Goal: Transaction & Acquisition: Purchase product/service

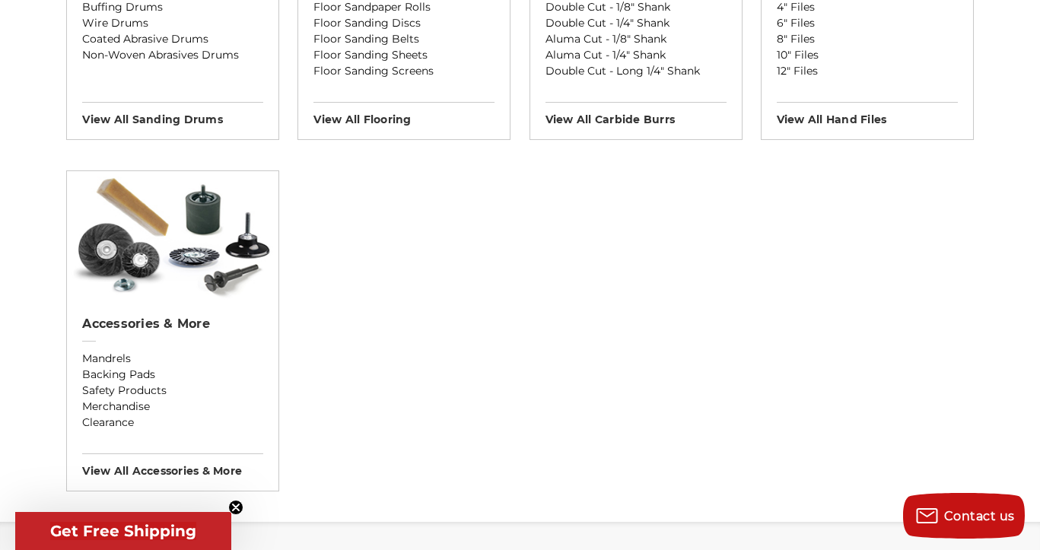
scroll to position [1490, 0]
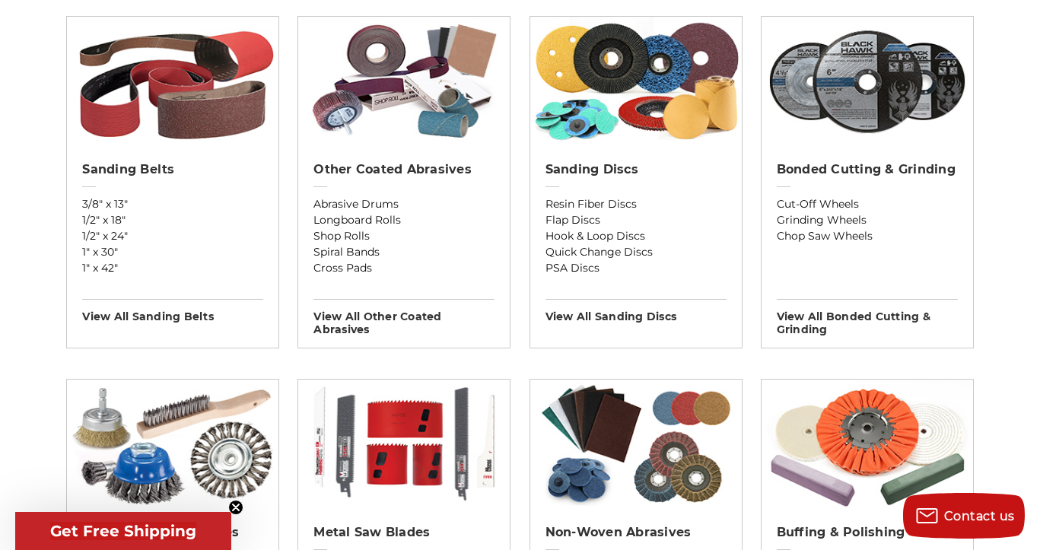
scroll to position [564, 0]
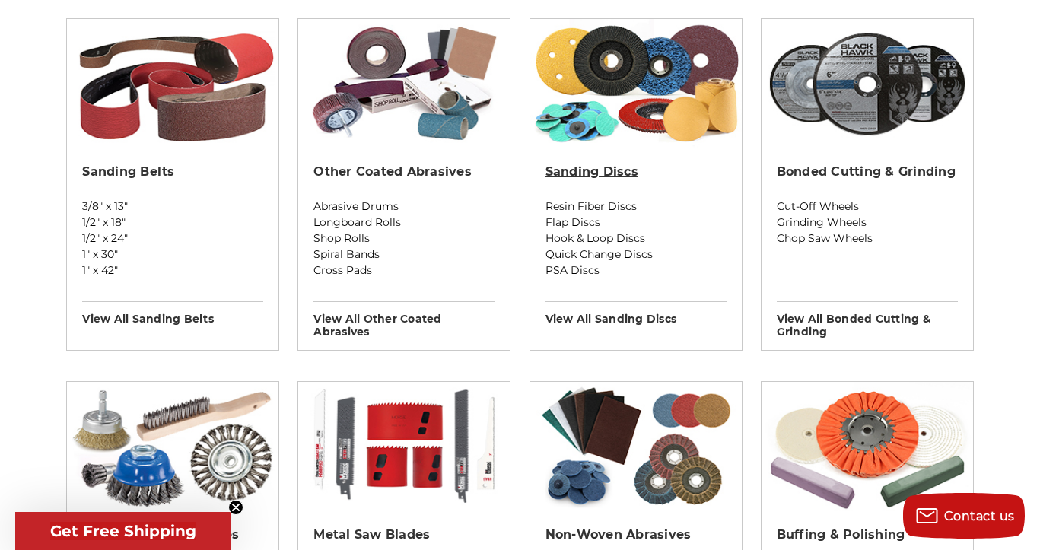
click at [609, 168] on h2 "Sanding Discs" at bounding box center [635, 171] width 181 height 15
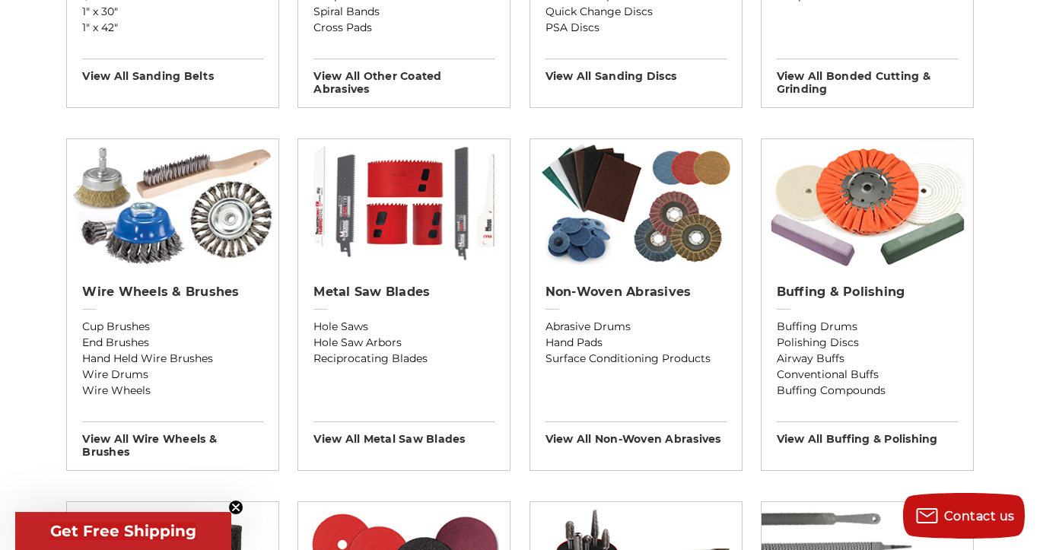
scroll to position [822, 0]
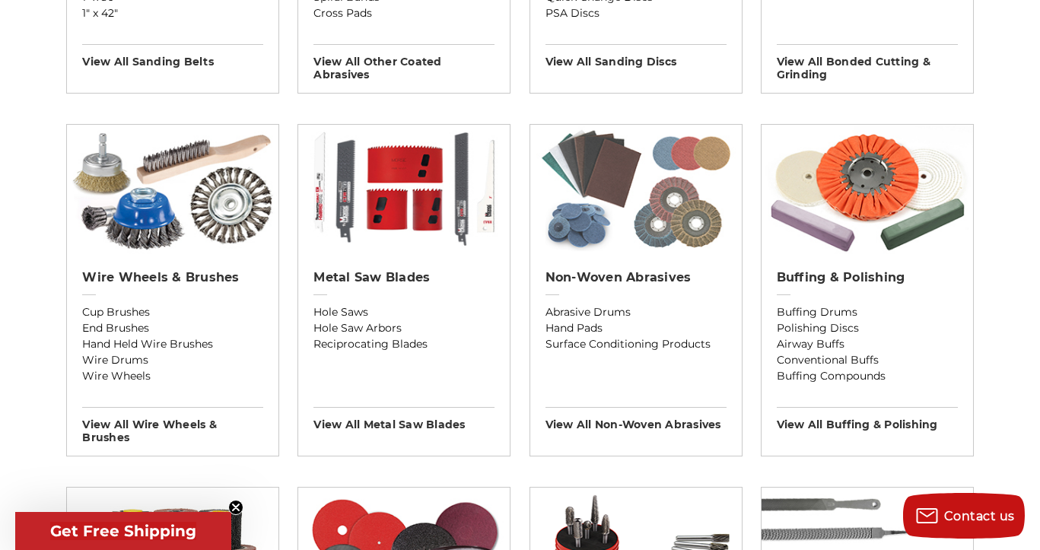
click at [656, 230] on img at bounding box center [635, 189] width 211 height 129
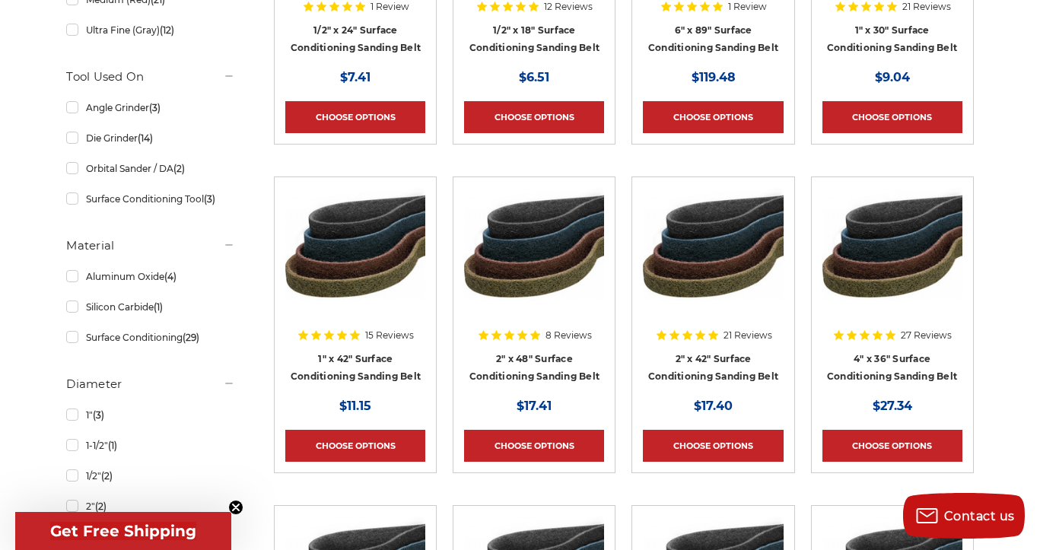
scroll to position [656, 0]
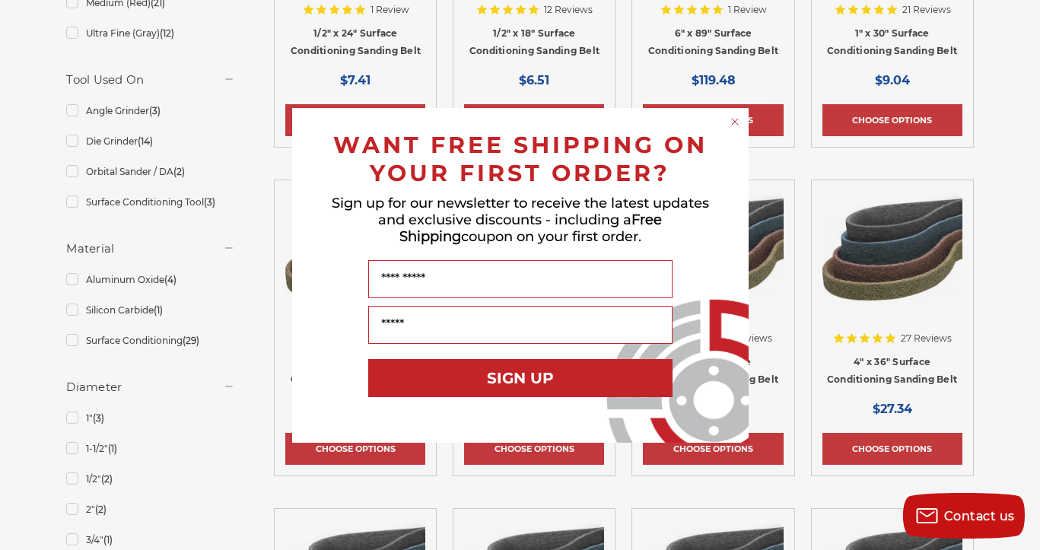
click at [732, 124] on icon "Close dialog" at bounding box center [735, 122] width 6 height 6
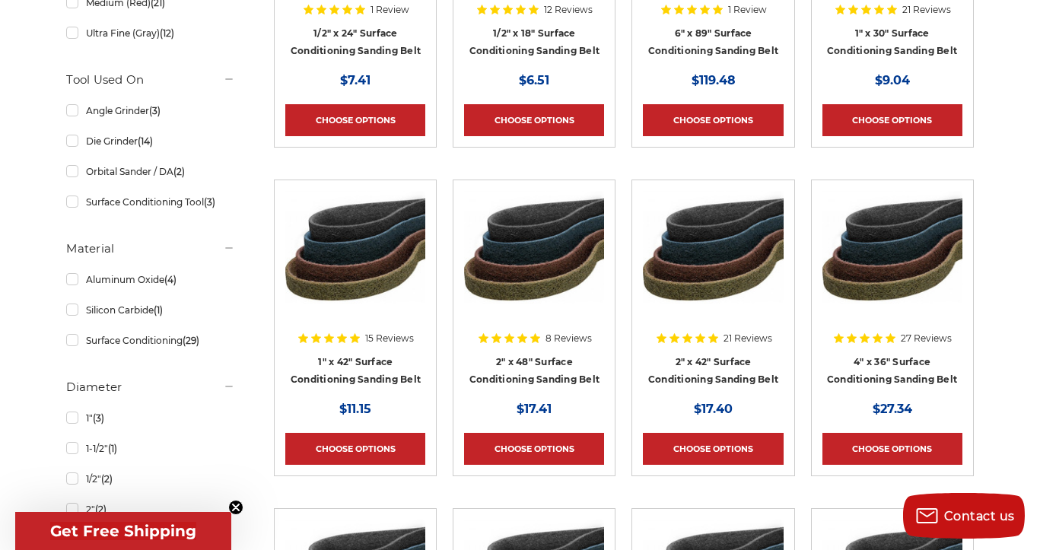
click at [373, 279] on img at bounding box center [355, 252] width 140 height 122
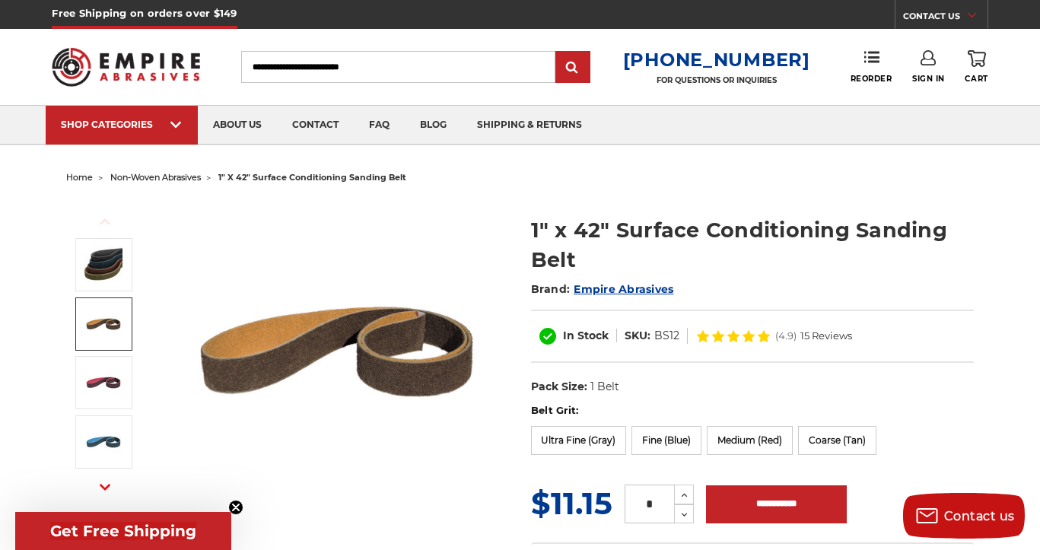
click at [106, 329] on img at bounding box center [103, 324] width 38 height 38
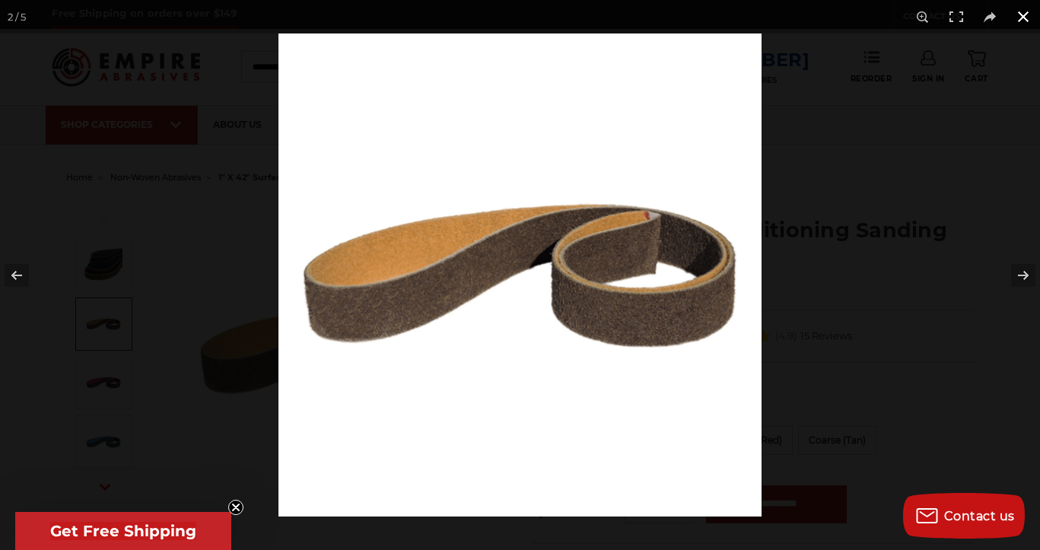
click at [1019, 23] on button at bounding box center [1022, 16] width 33 height 33
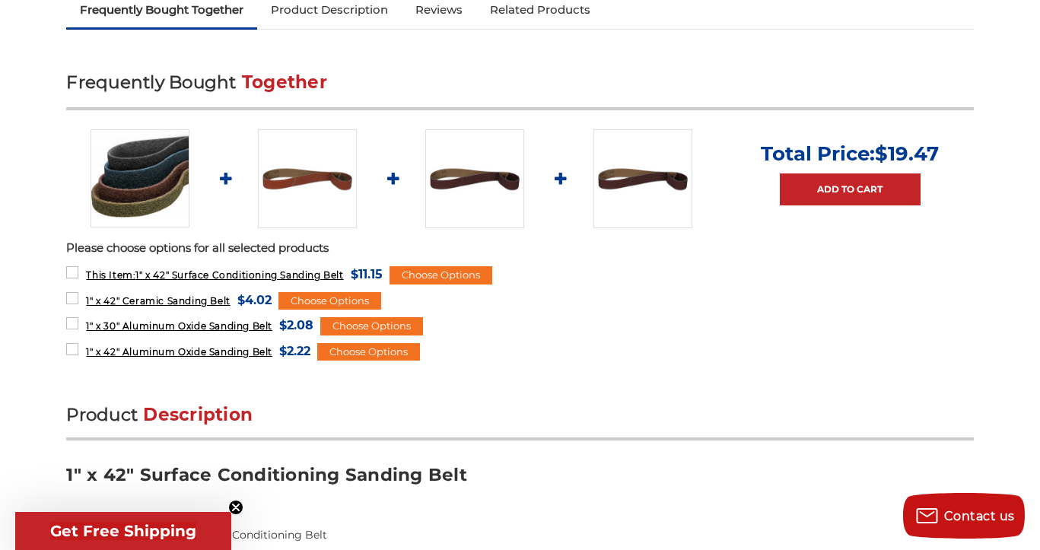
scroll to position [615, 0]
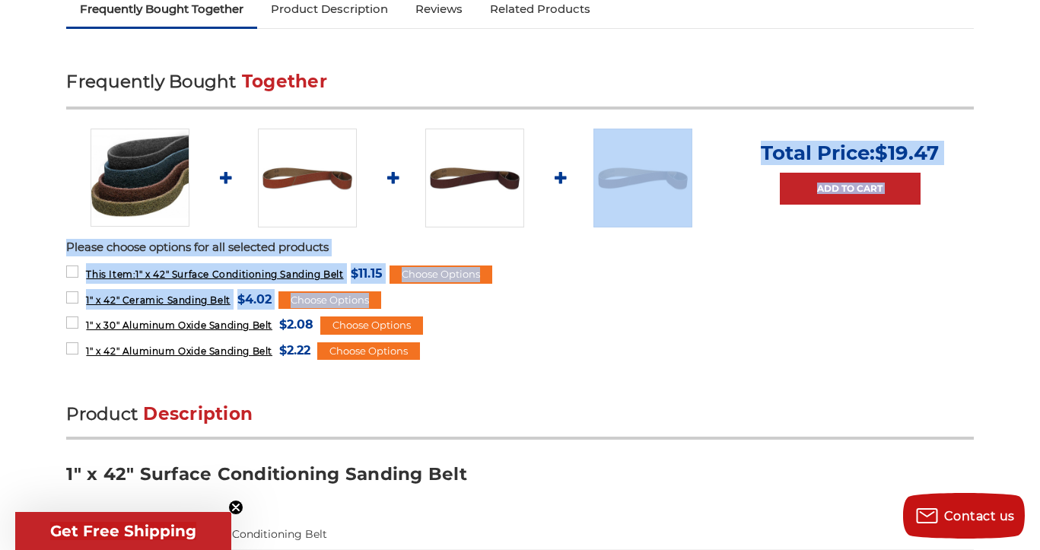
drag, startPoint x: 524, startPoint y: 300, endPoint x: 524, endPoint y: 160, distance: 140.0
click at [524, 160] on div "Frequently Bought Together Total Price: $19.47 Add to Cart Please choose option…" at bounding box center [519, 220] width 907 height 304
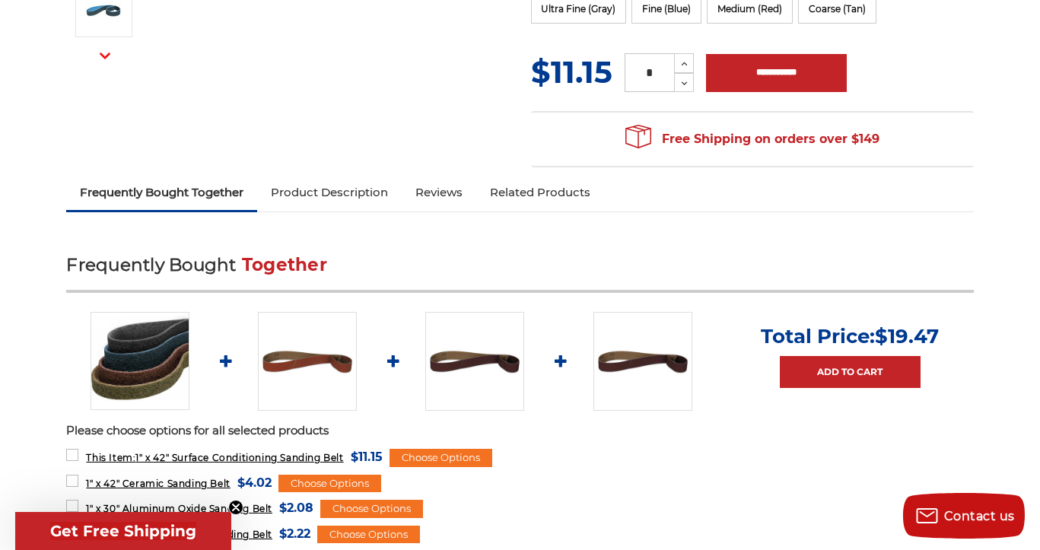
click at [551, 253] on div "Frequently Bought Together Total Price: $19.47 Add to Cart Please choose option…" at bounding box center [519, 403] width 907 height 304
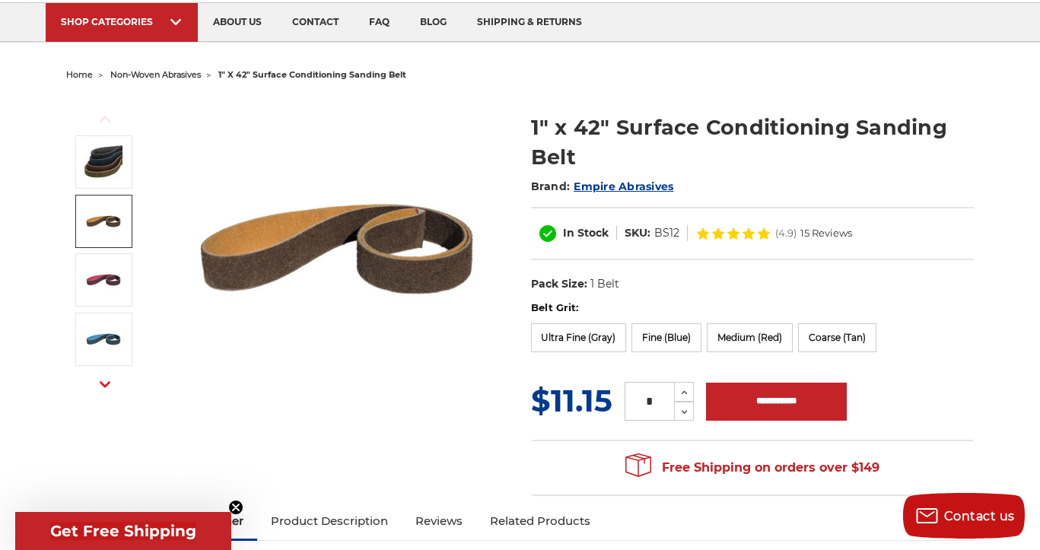
scroll to position [0, 0]
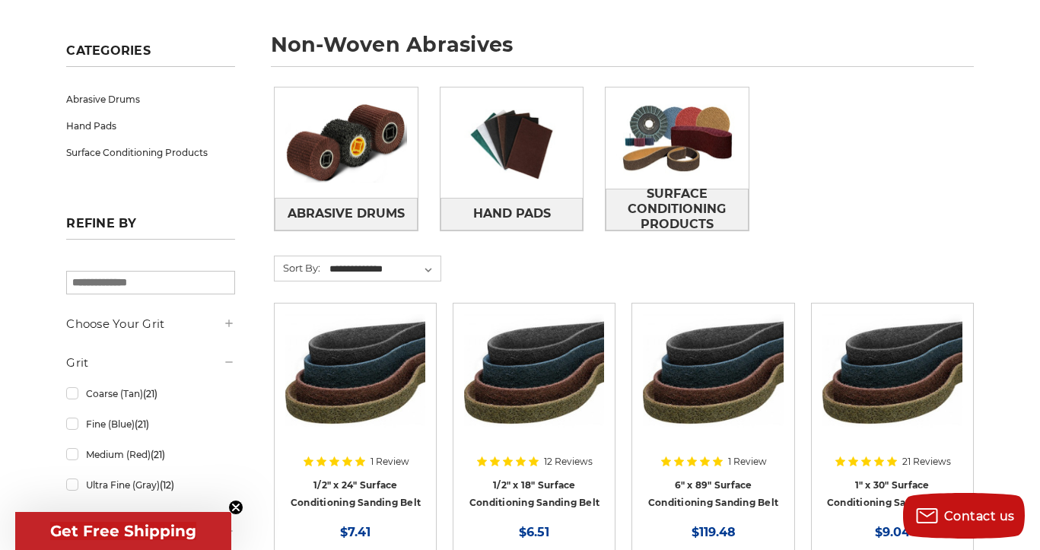
scroll to position [171, 0]
